Goal: Task Accomplishment & Management: Use online tool/utility

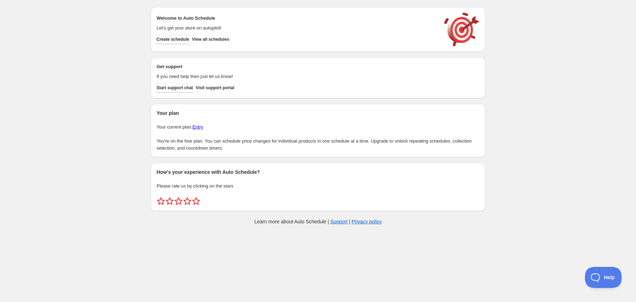
click at [188, 42] on span "Create schedule" at bounding box center [172, 40] width 33 height 6
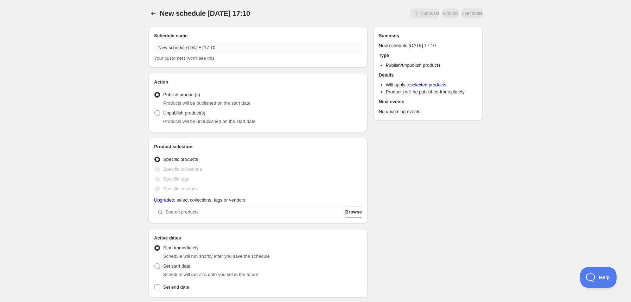
drag, startPoint x: 220, startPoint y: 41, endPoint x: 221, endPoint y: 47, distance: 6.1
click at [220, 41] on div "Schedule name New schedule Aug 25 2025 17:10 Your customers won't see this" at bounding box center [258, 47] width 208 height 30
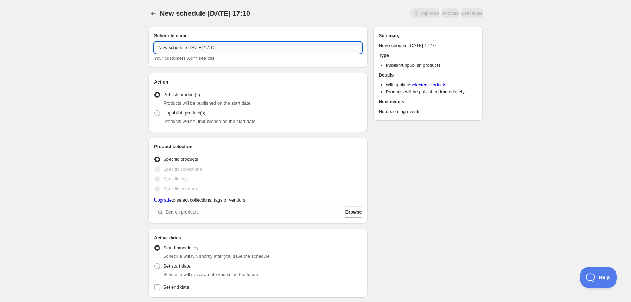
click at [221, 48] on input "New schedule Aug 25 2025 17:10" at bounding box center [258, 47] width 208 height 11
drag, startPoint x: 231, startPoint y: 48, endPoint x: 128, endPoint y: 46, distance: 103.0
click at [128, 46] on div "New schedule Aug 25 2025 17:10. This page is ready New schedule Aug 25 2025 17:…" at bounding box center [315, 286] width 631 height 572
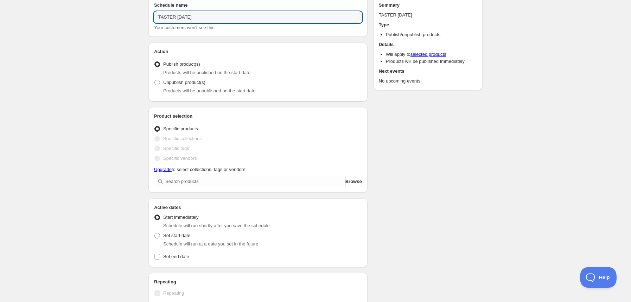
scroll to position [94, 0]
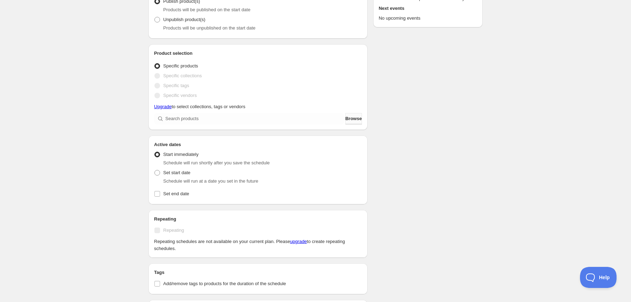
type input "TASTER TUESDAY"
click at [349, 114] on button "Browse" at bounding box center [353, 118] width 17 height 11
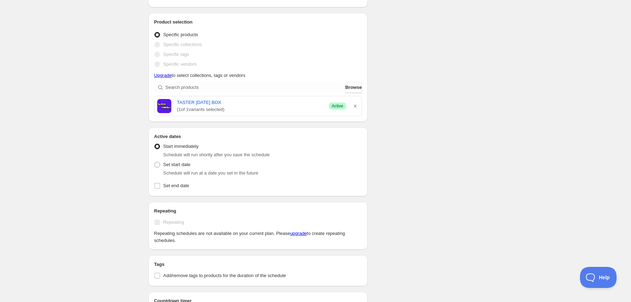
scroll to position [141, 0]
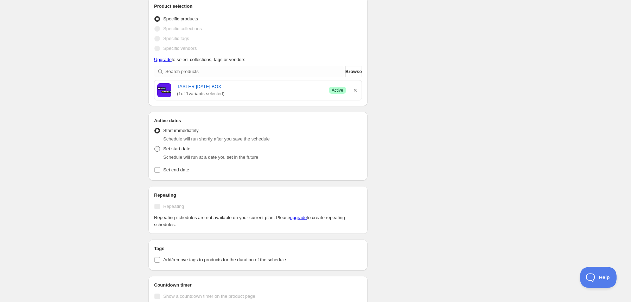
click at [156, 149] on span at bounding box center [157, 149] width 6 height 6
click at [155, 147] on input "Set start date" at bounding box center [154, 146] width 0 height 0
radio input "true"
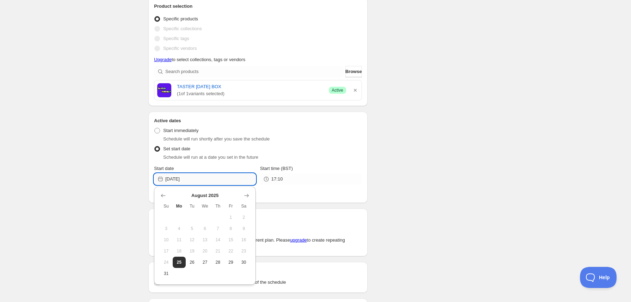
click at [205, 182] on input "2025-08-25" at bounding box center [210, 179] width 90 height 11
click at [195, 262] on span "26" at bounding box center [191, 263] width 7 height 6
type input "2025-08-26"
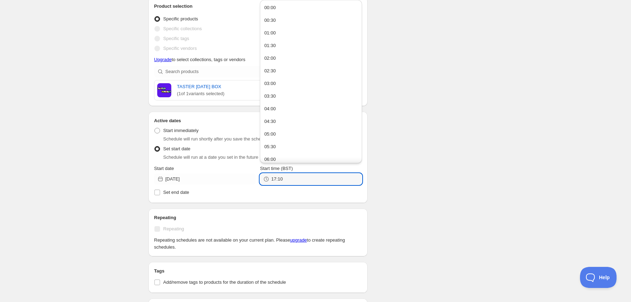
drag, startPoint x: 284, startPoint y: 179, endPoint x: 270, endPoint y: 180, distance: 13.7
click at [270, 180] on div "17:10" at bounding box center [311, 179] width 102 height 11
type input "0"
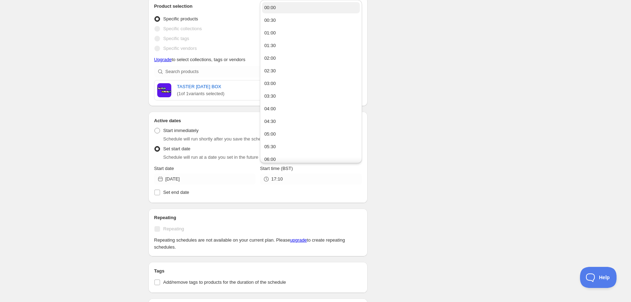
click at [289, 11] on button "00:00" at bounding box center [310, 7] width 97 height 11
type input "00:00"
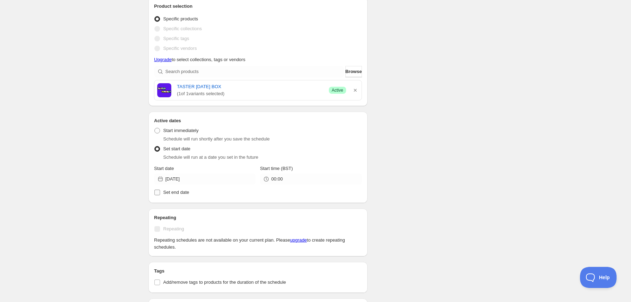
click at [156, 191] on input "Set end date" at bounding box center [157, 193] width 6 height 6
checkbox input "true"
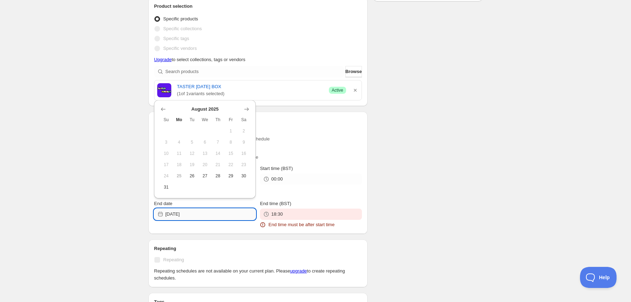
click at [224, 217] on input "2025-08-25" at bounding box center [210, 214] width 90 height 11
click at [194, 179] on span "26" at bounding box center [191, 176] width 7 height 6
type input "2025-08-26"
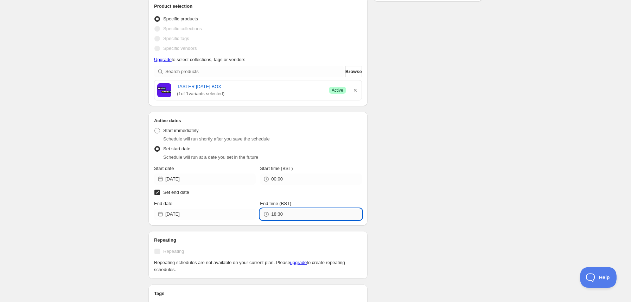
click at [293, 215] on input "18:30" at bounding box center [316, 214] width 90 height 11
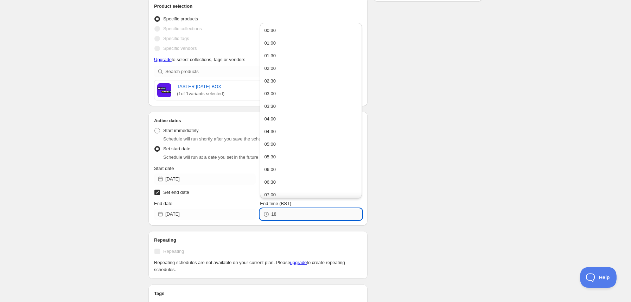
type input "1"
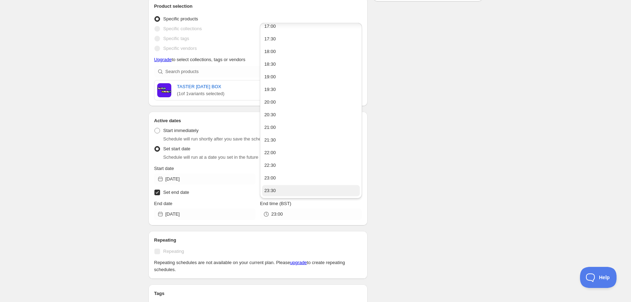
click at [300, 193] on button "23:30" at bounding box center [310, 190] width 97 height 11
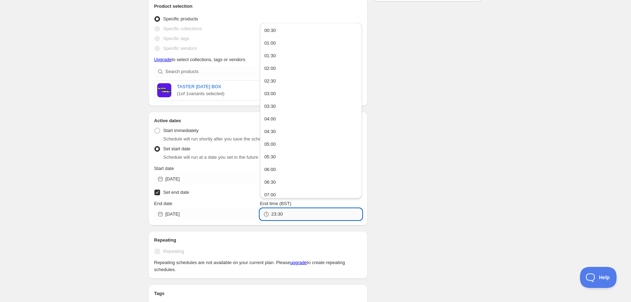
click at [295, 212] on input "23:30" at bounding box center [316, 214] width 90 height 11
type input "23:59"
click at [446, 186] on div "Schedule name TASTER TUESDAY Your customers won't see this Action Action Publis…" at bounding box center [313, 199] width 340 height 639
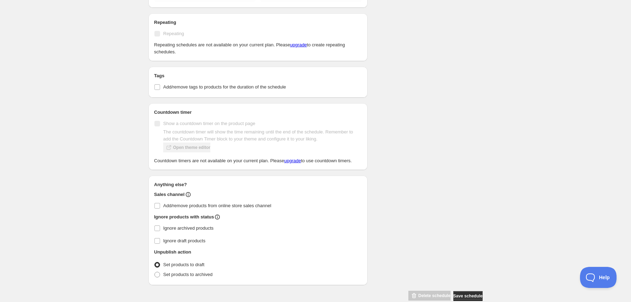
scroll to position [371, 0]
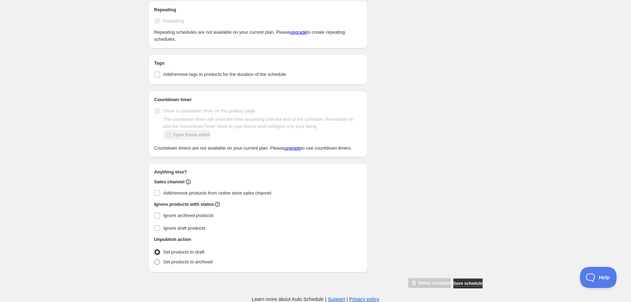
click at [160, 263] on span at bounding box center [157, 262] width 6 height 6
click at [155, 260] on input "Set products to archived" at bounding box center [154, 259] width 0 height 0
radio input "true"
click at [471, 284] on span "Save schedule" at bounding box center [467, 284] width 29 height 6
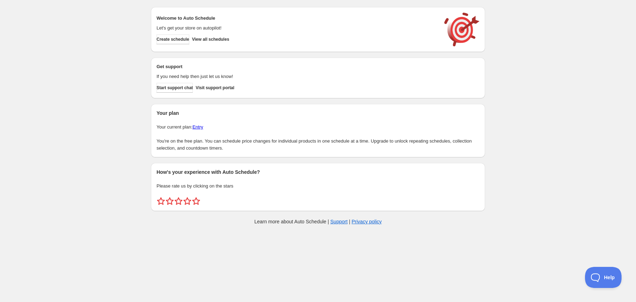
click at [565, 92] on div "Create schedule Help & support Cancel Discount prices Schedule a discount, sale…" at bounding box center [318, 117] width 636 height 235
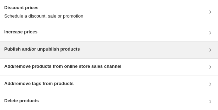
click at [78, 49] on h3 "Publish and/or unpublish products" at bounding box center [42, 49] width 76 height 7
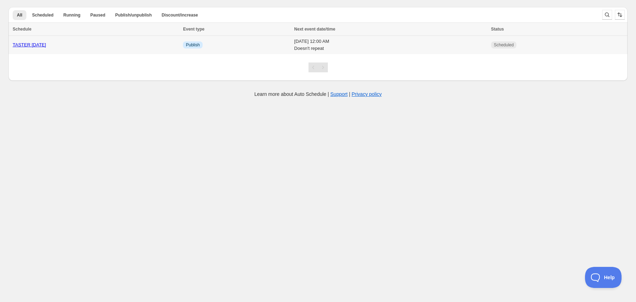
click at [186, 46] on span "Publish" at bounding box center [193, 45] width 14 height 6
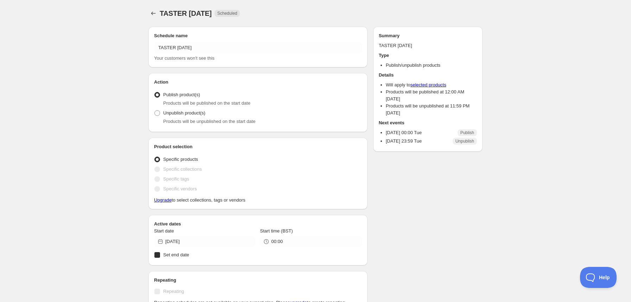
radio input "true"
checkbox input "true"
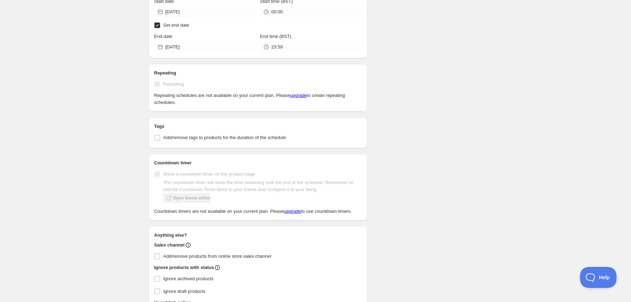
scroll to position [328, 0]
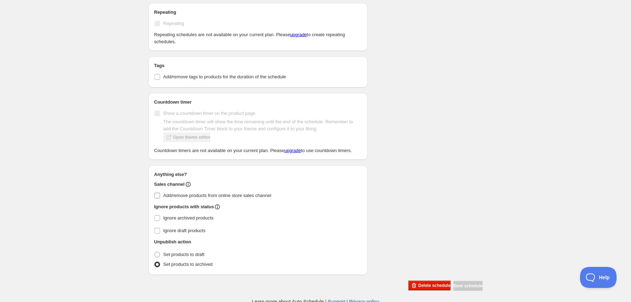
click at [156, 196] on input "Add/remove products from online store sales channel" at bounding box center [157, 196] width 6 height 6
checkbox input "true"
click at [157, 263] on span at bounding box center [157, 265] width 6 height 6
click at [155, 262] on input "Set products to archived" at bounding box center [154, 262] width 0 height 0
click at [156, 255] on span at bounding box center [157, 255] width 6 height 6
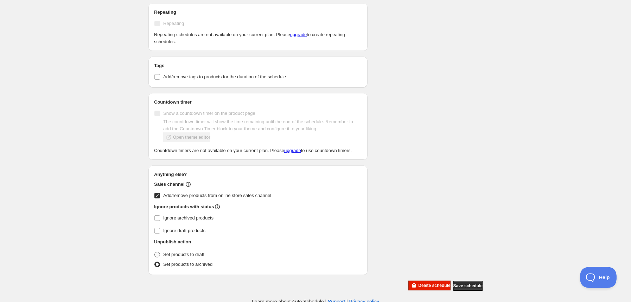
click at [155, 252] on input "Set products to draft" at bounding box center [154, 252] width 0 height 0
radio input "true"
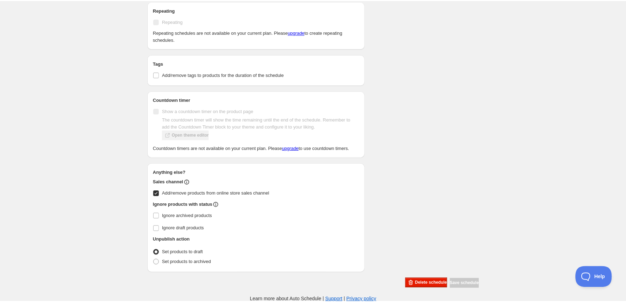
scroll to position [96, 0]
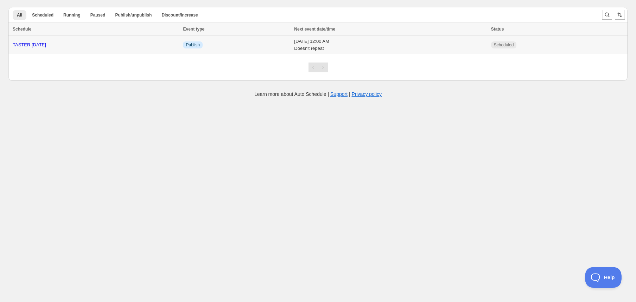
click at [33, 47] on link "TASTER [DATE]" at bounding box center [29, 44] width 33 height 5
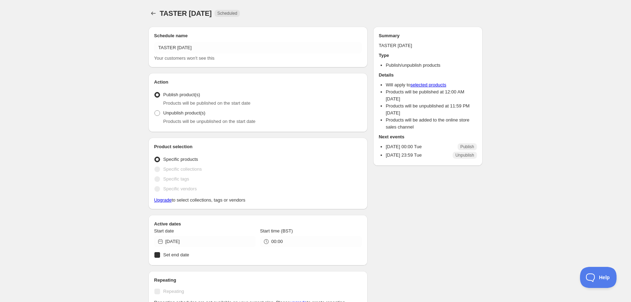
radio input "true"
checkbox input "true"
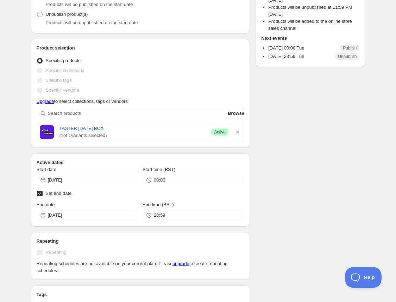
scroll to position [96, 0]
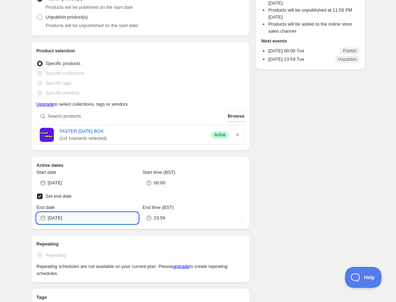
click at [99, 218] on input "2025-08-26" at bounding box center [93, 218] width 90 height 11
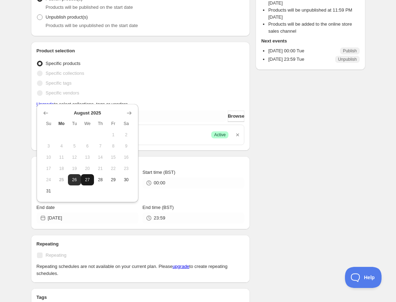
click at [85, 180] on span "27" at bounding box center [87, 180] width 7 height 6
type input "2025-08-27"
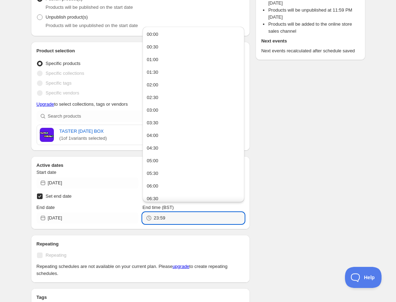
drag, startPoint x: 168, startPoint y: 216, endPoint x: 150, endPoint y: 217, distance: 17.6
click at [150, 217] on div "23:59" at bounding box center [193, 218] width 102 height 11
click at [162, 38] on button "00:00" at bounding box center [192, 34] width 97 height 11
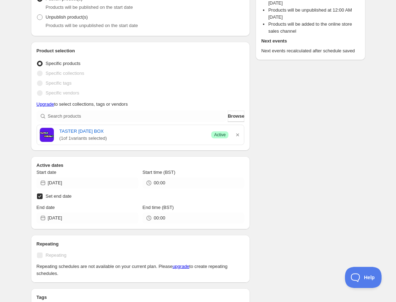
type input "00:00"
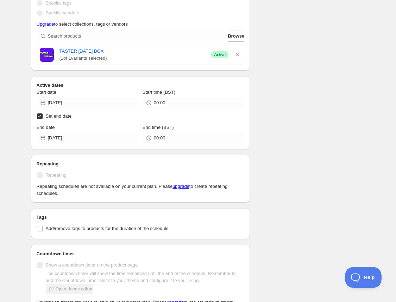
scroll to position [330, 0]
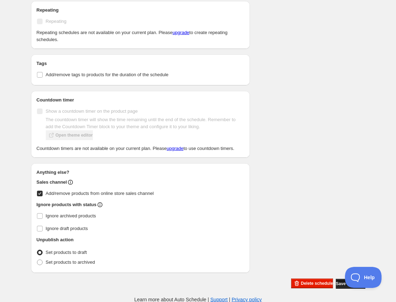
click at [339, 283] on span "Save schedule" at bounding box center [349, 284] width 29 height 6
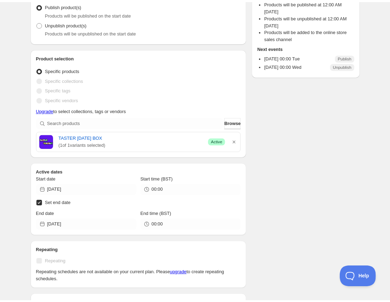
scroll to position [49, 0]
